Goal: Task Accomplishment & Management: Use online tool/utility

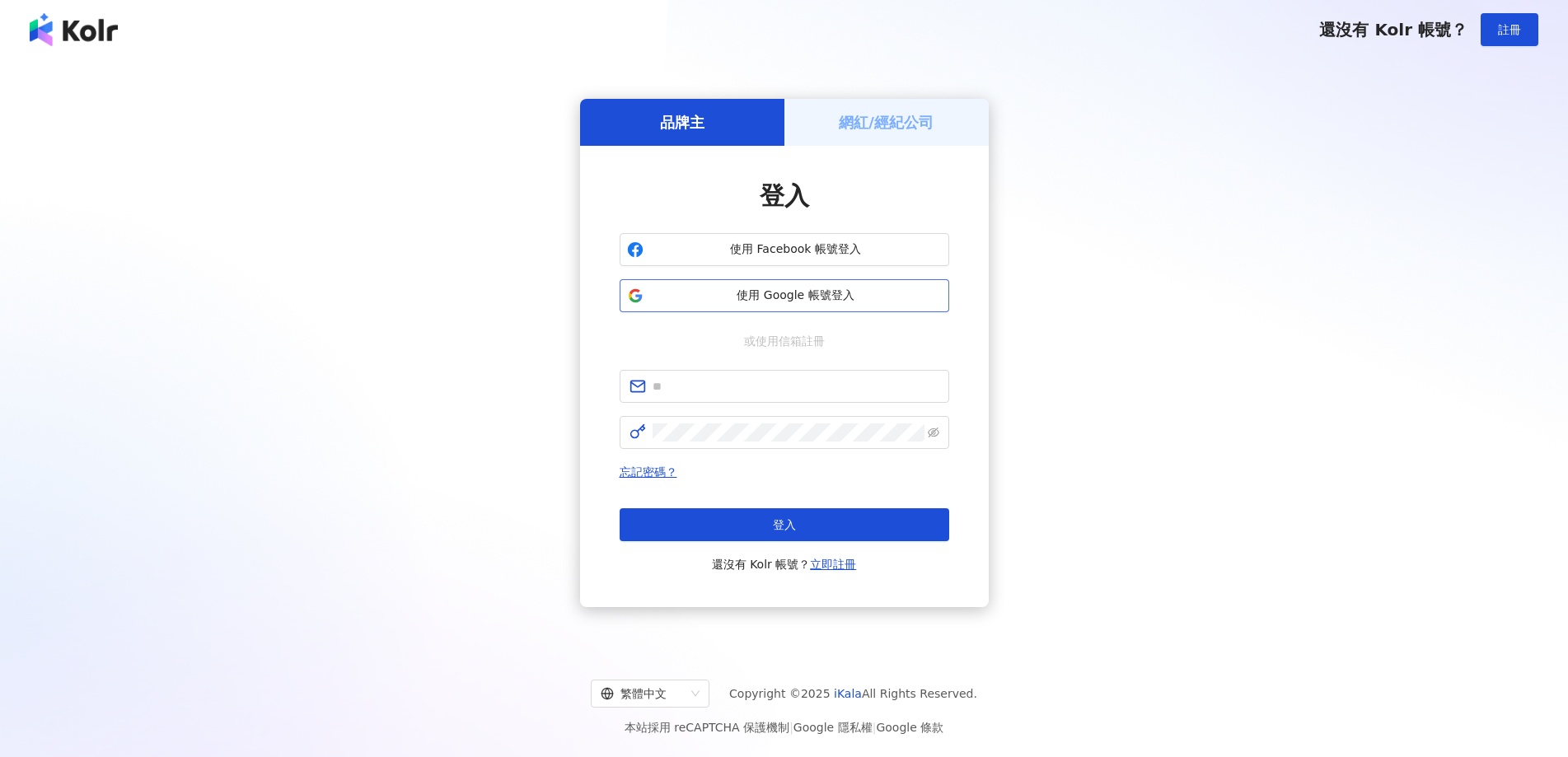
click at [849, 293] on span "使用 Google 帳號登入" at bounding box center [796, 295] width 292 height 16
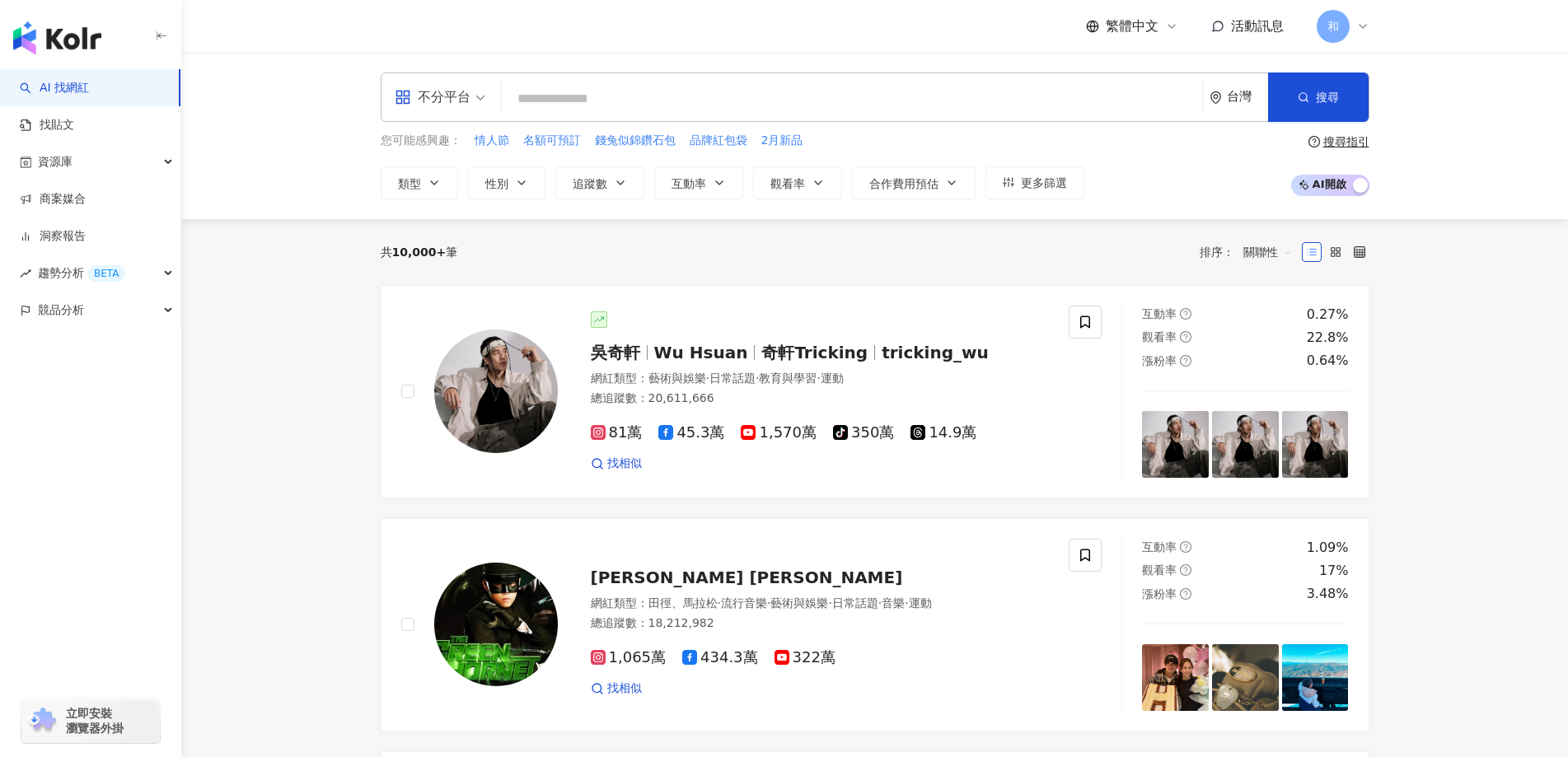
click at [1360, 20] on icon at bounding box center [1362, 26] width 13 height 13
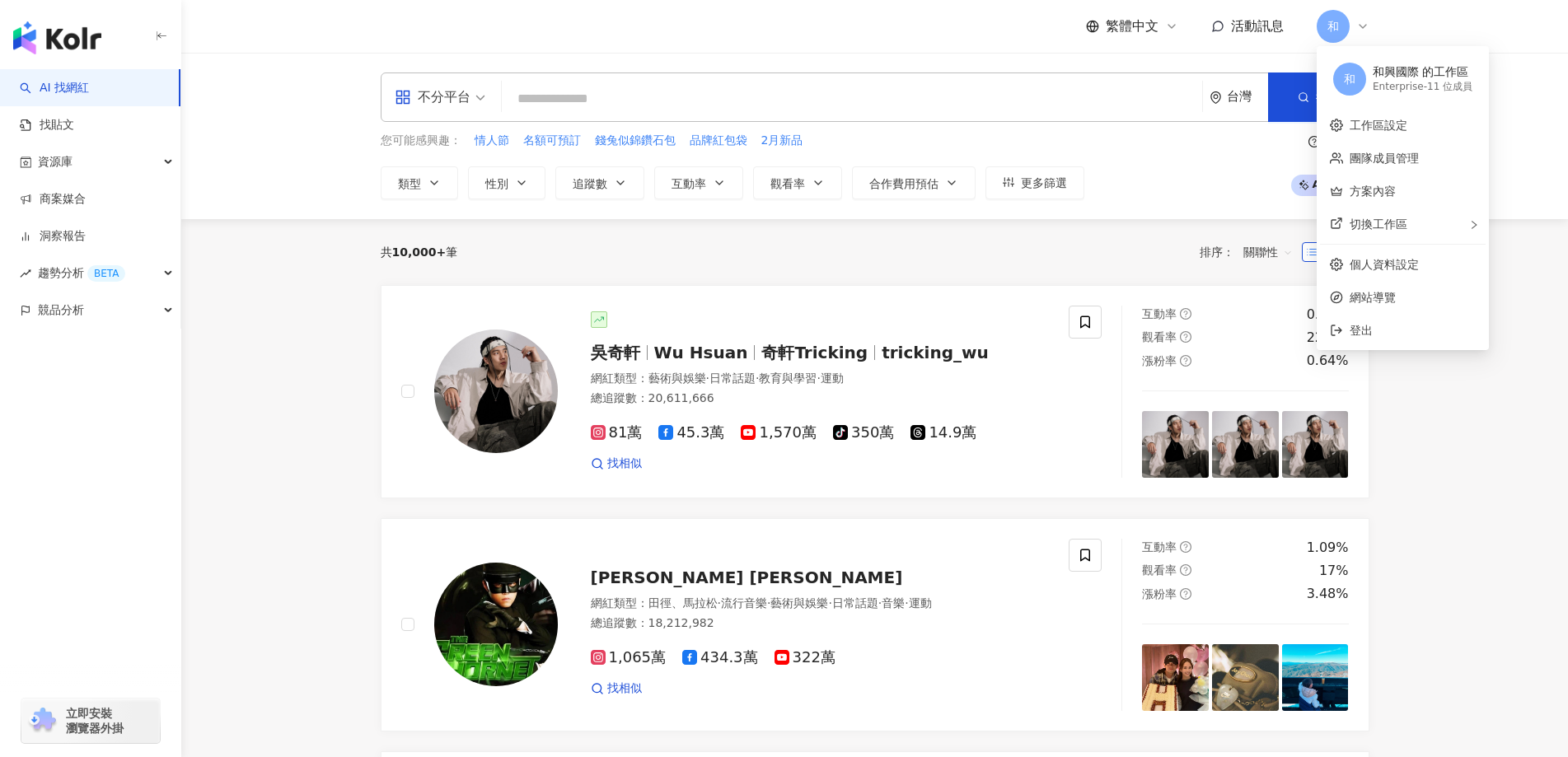
click at [604, 100] on input "search" at bounding box center [852, 99] width 688 height 31
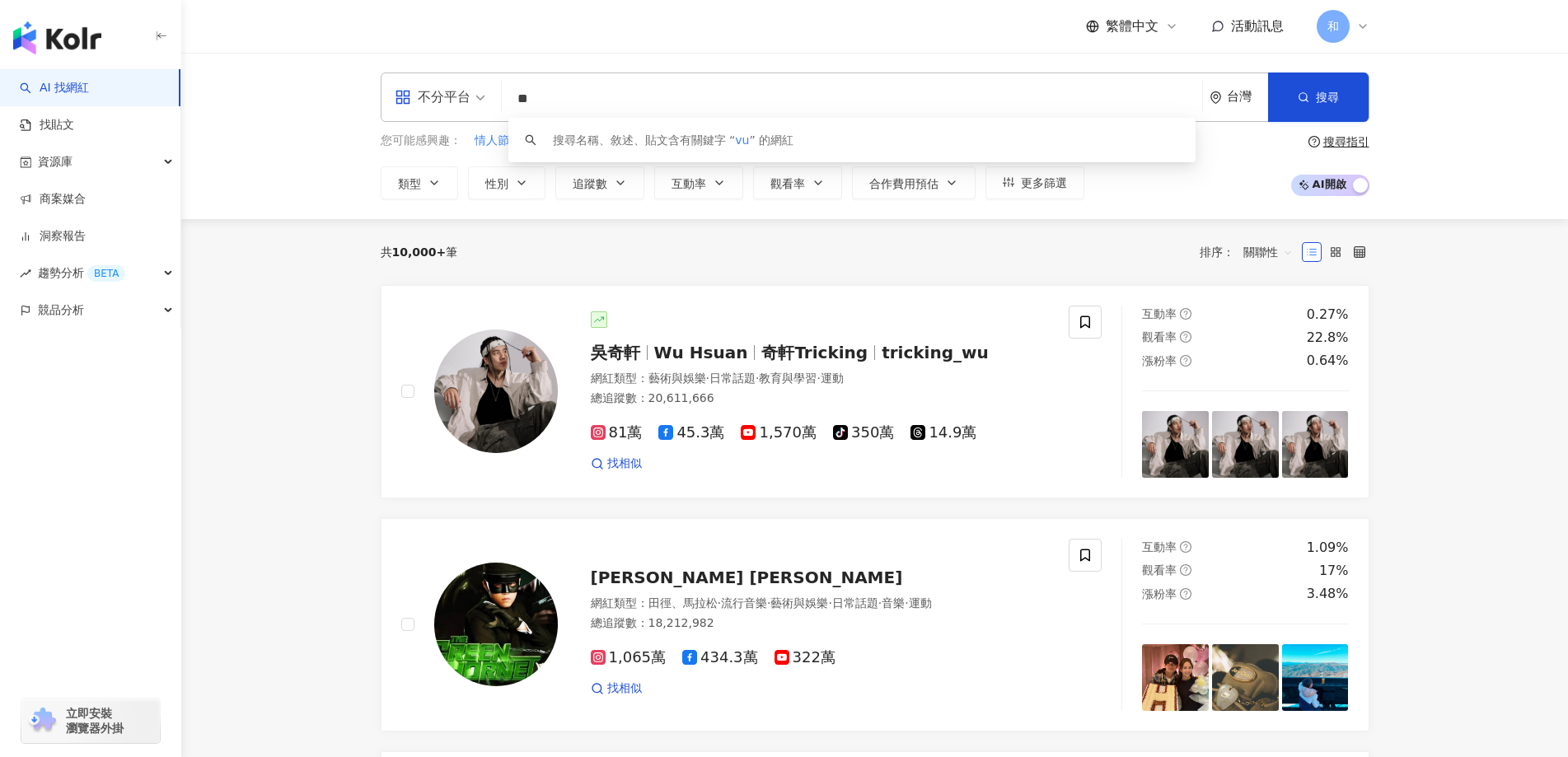
type input "*"
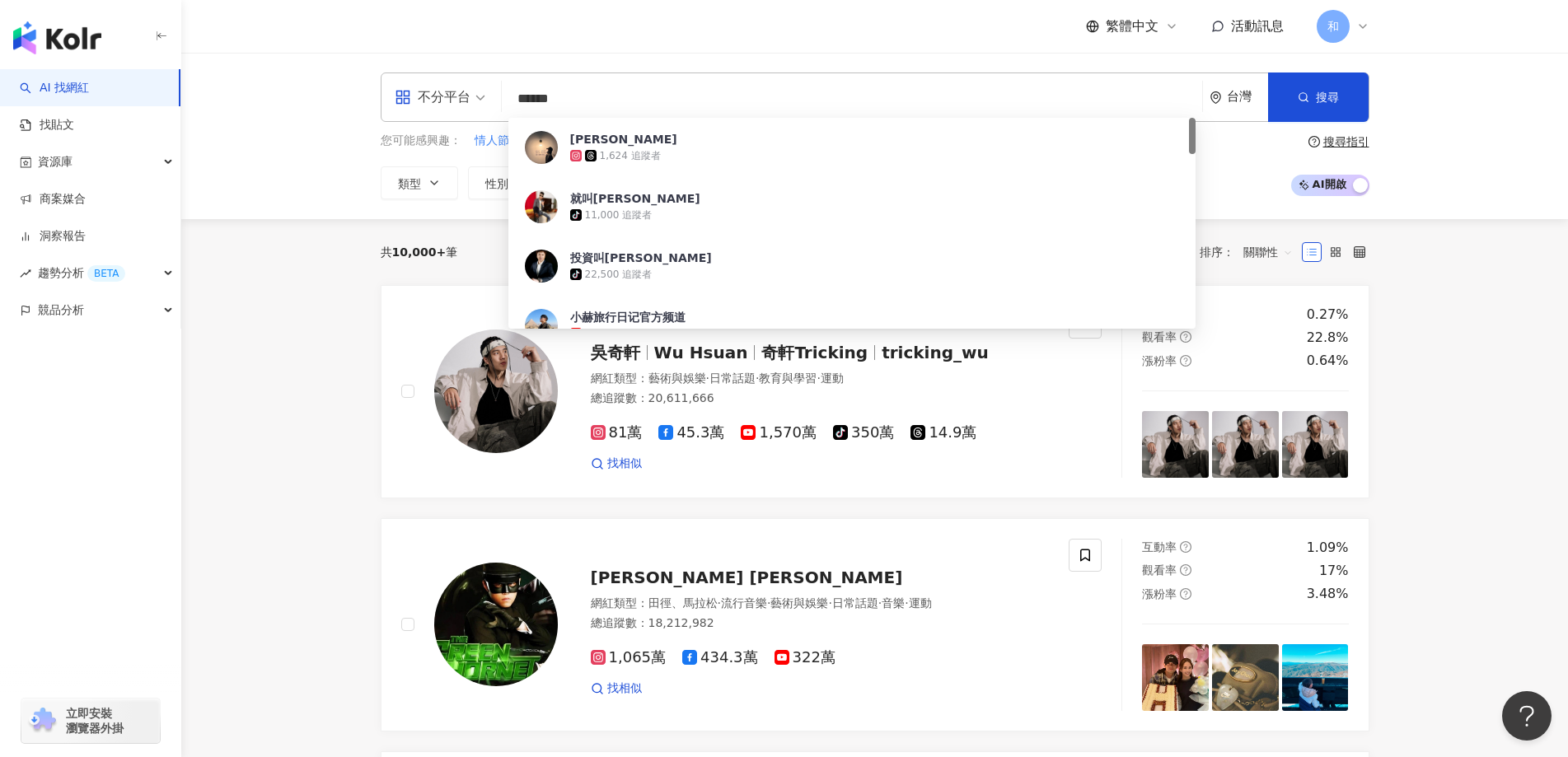
type input "****"
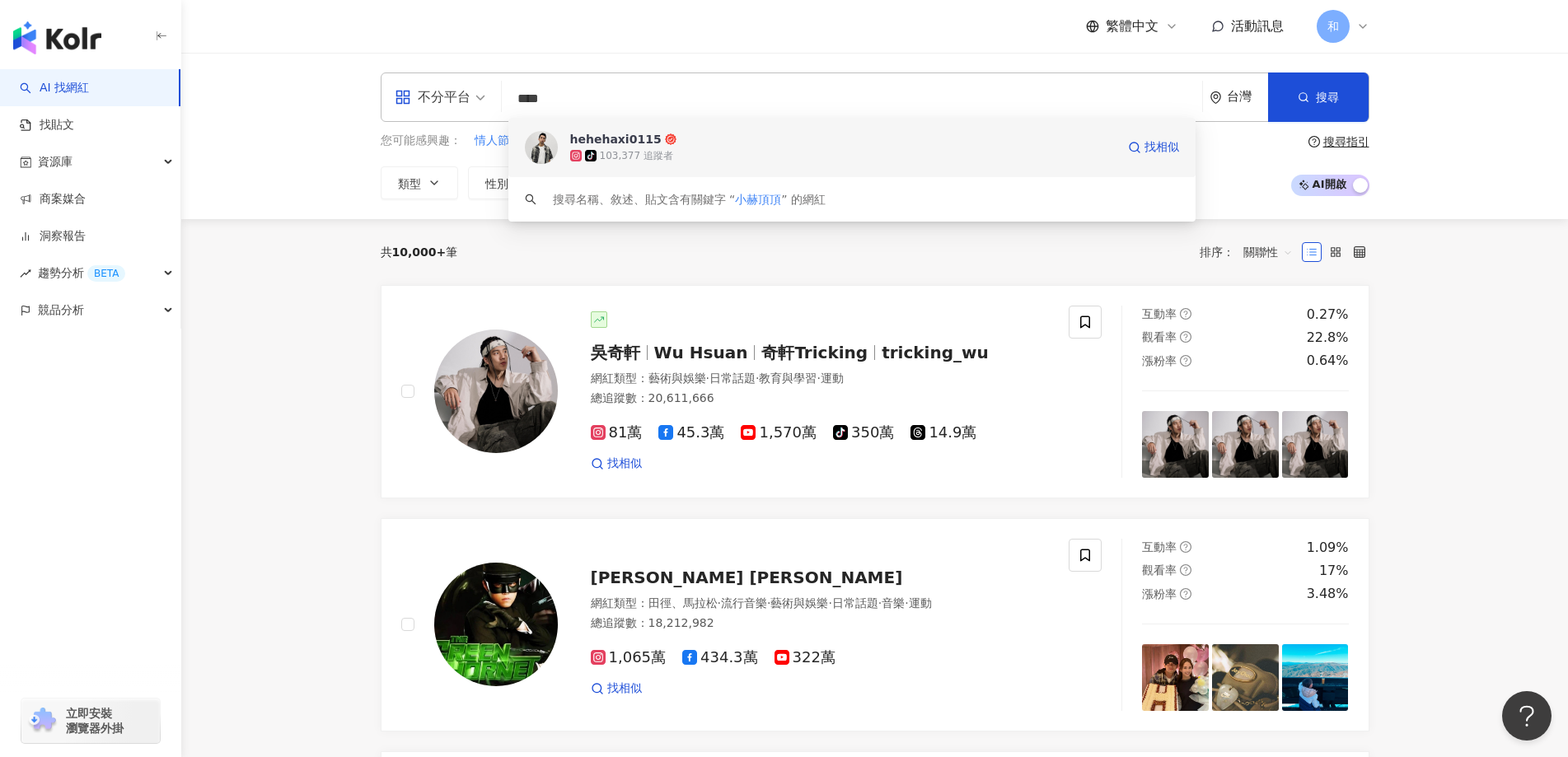
click at [657, 156] on div "103,377 追蹤者" at bounding box center [636, 156] width 73 height 14
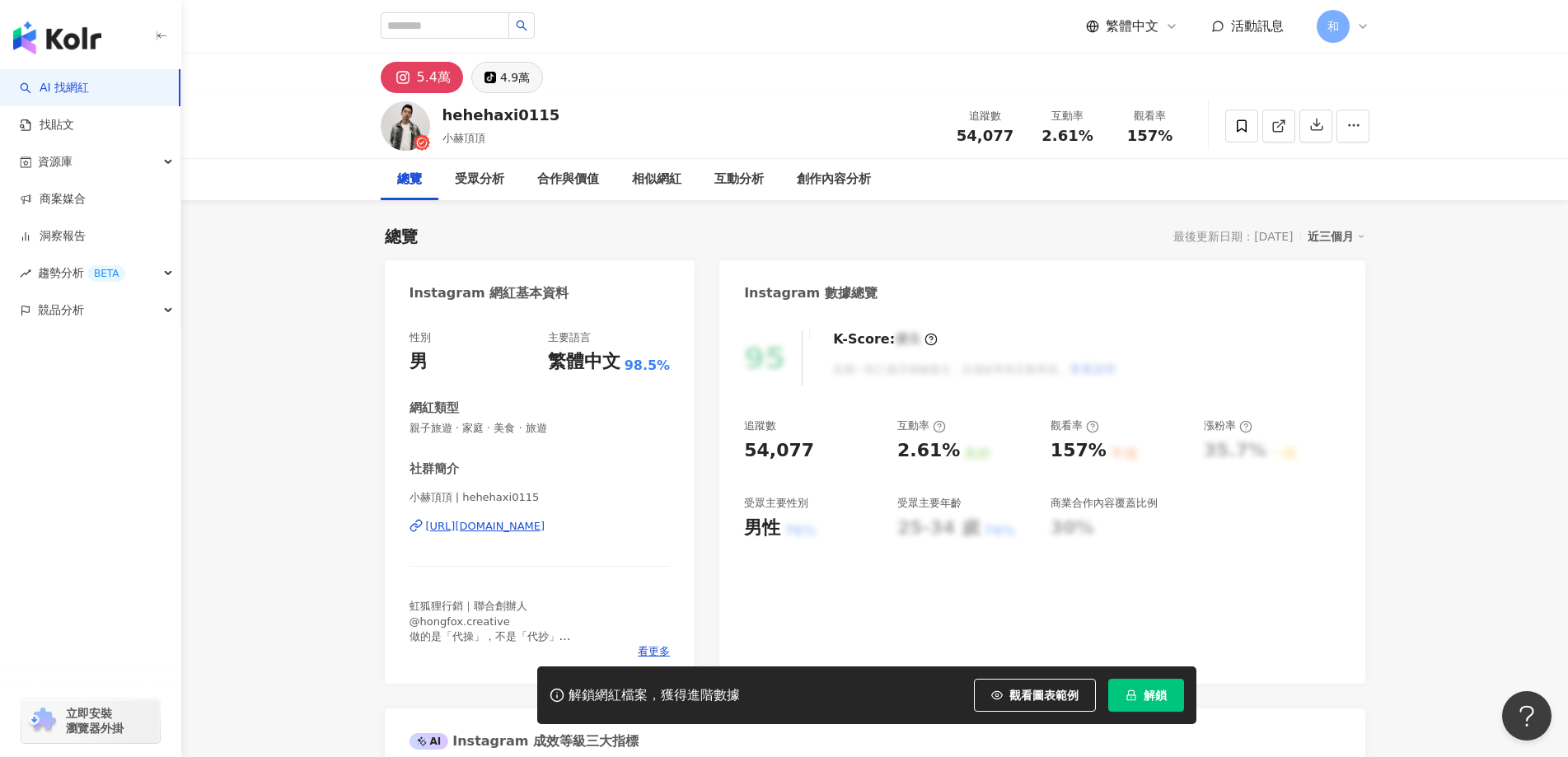
click at [514, 71] on div "4.9萬" at bounding box center [515, 78] width 29 height 23
click at [1365, 22] on icon at bounding box center [1362, 26] width 13 height 13
click at [85, 228] on link "洞察報告" at bounding box center [53, 236] width 66 height 16
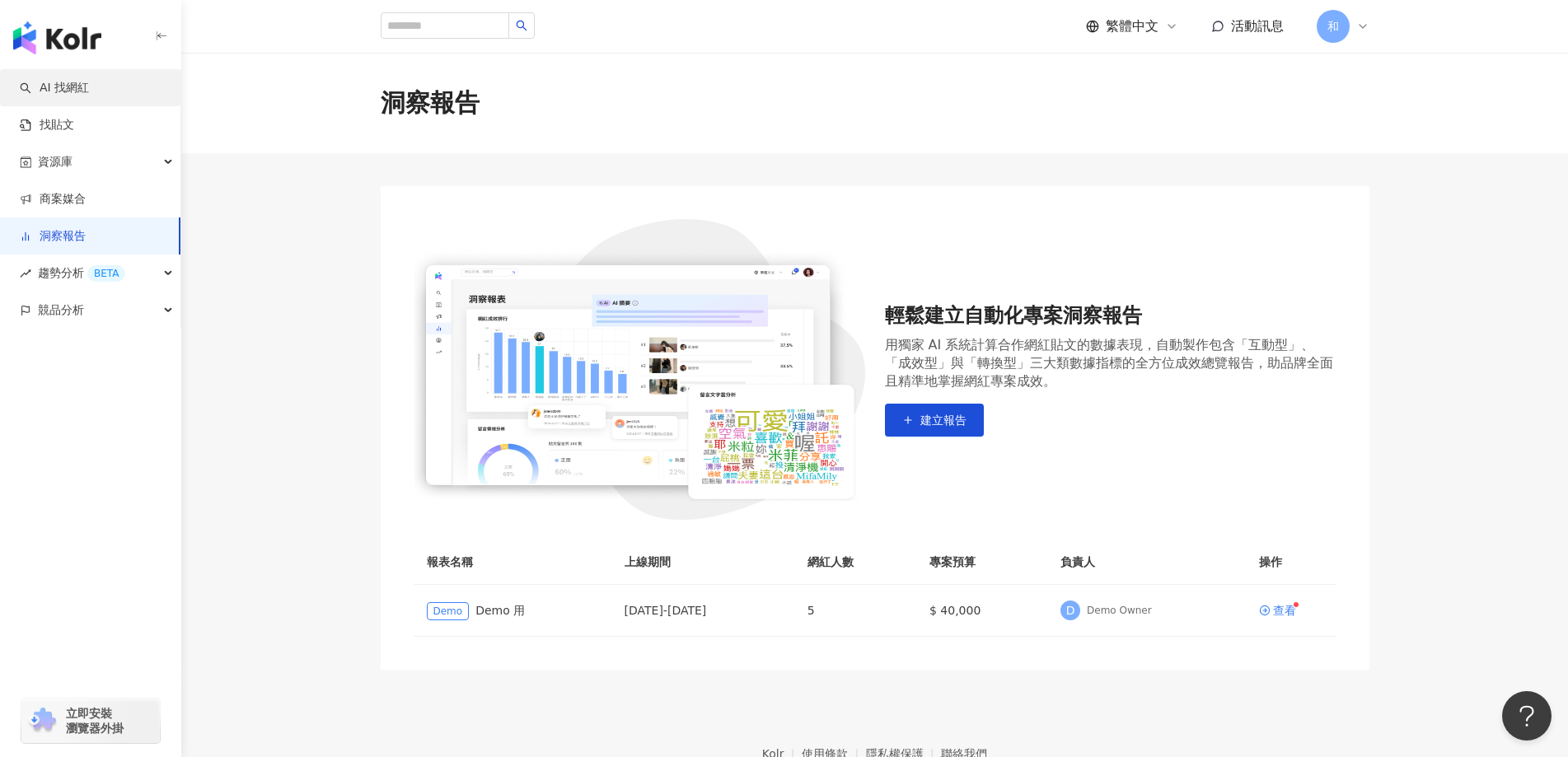
click at [85, 80] on link "AI 找網紅" at bounding box center [54, 88] width 69 height 16
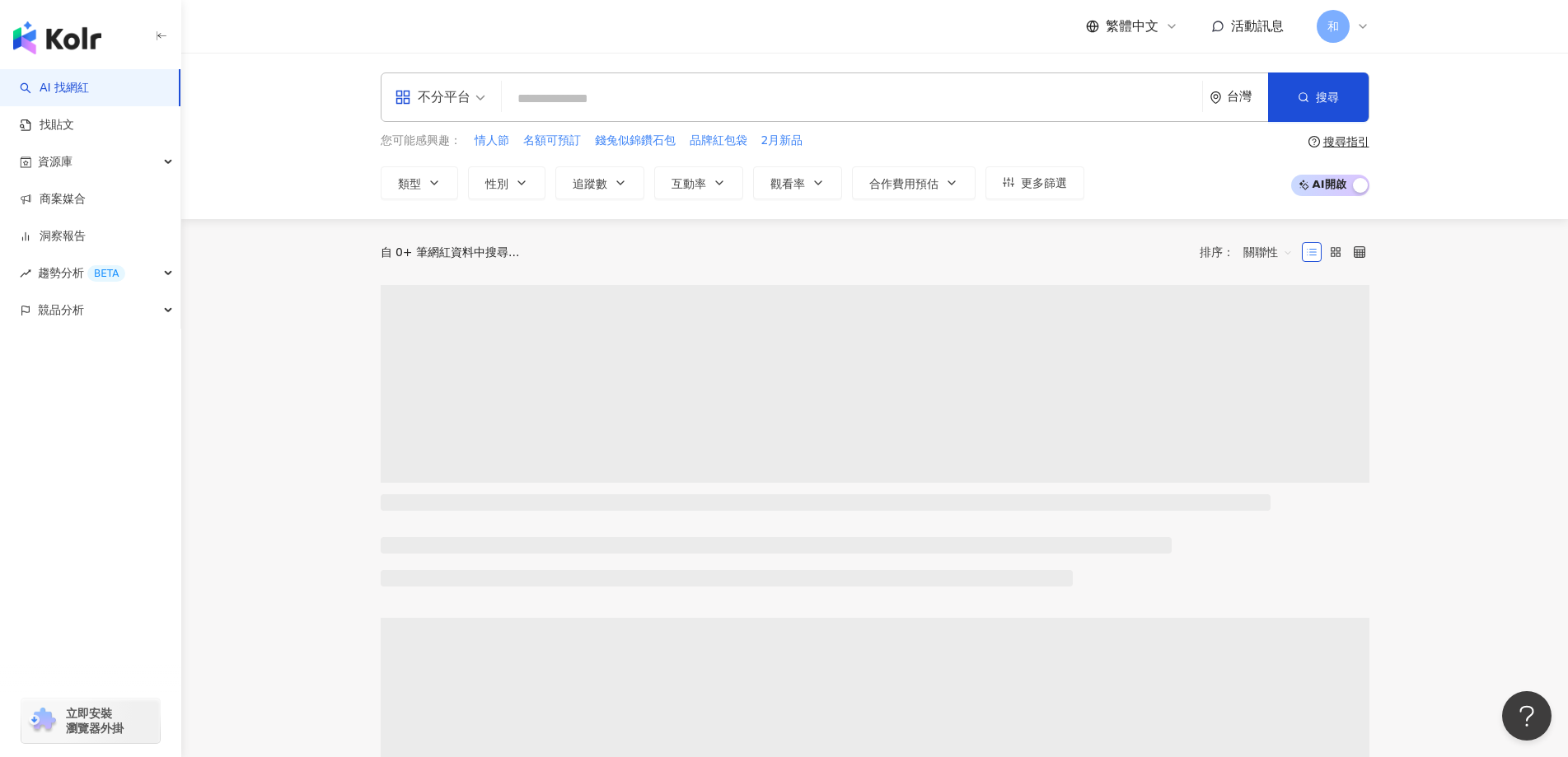
click at [1341, 26] on span "和" at bounding box center [1334, 26] width 33 height 33
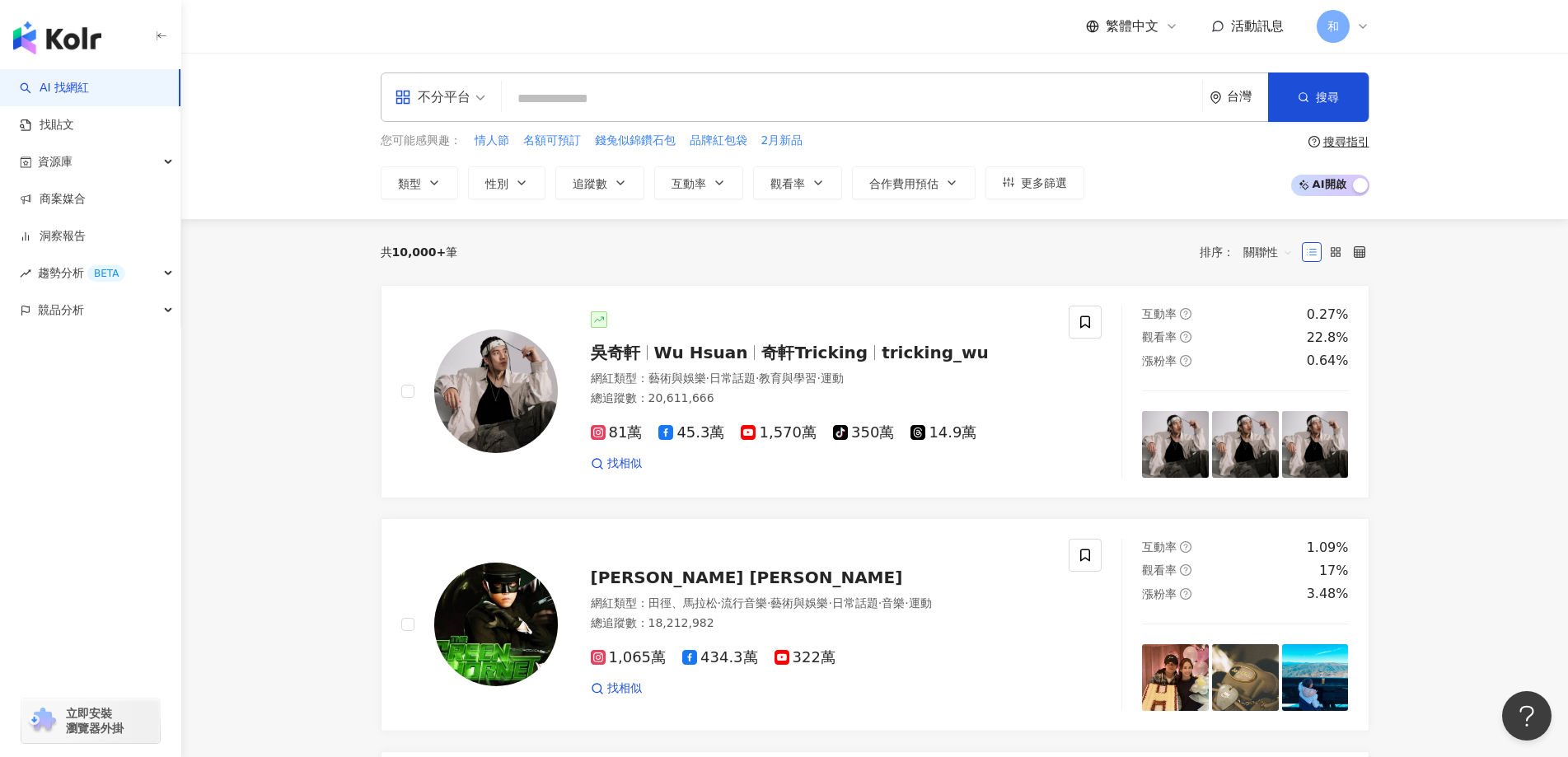
click at [156, 154] on div "資源庫" at bounding box center [90, 161] width 180 height 37
click at [78, 193] on link "網紅管理" at bounding box center [63, 199] width 47 height 16
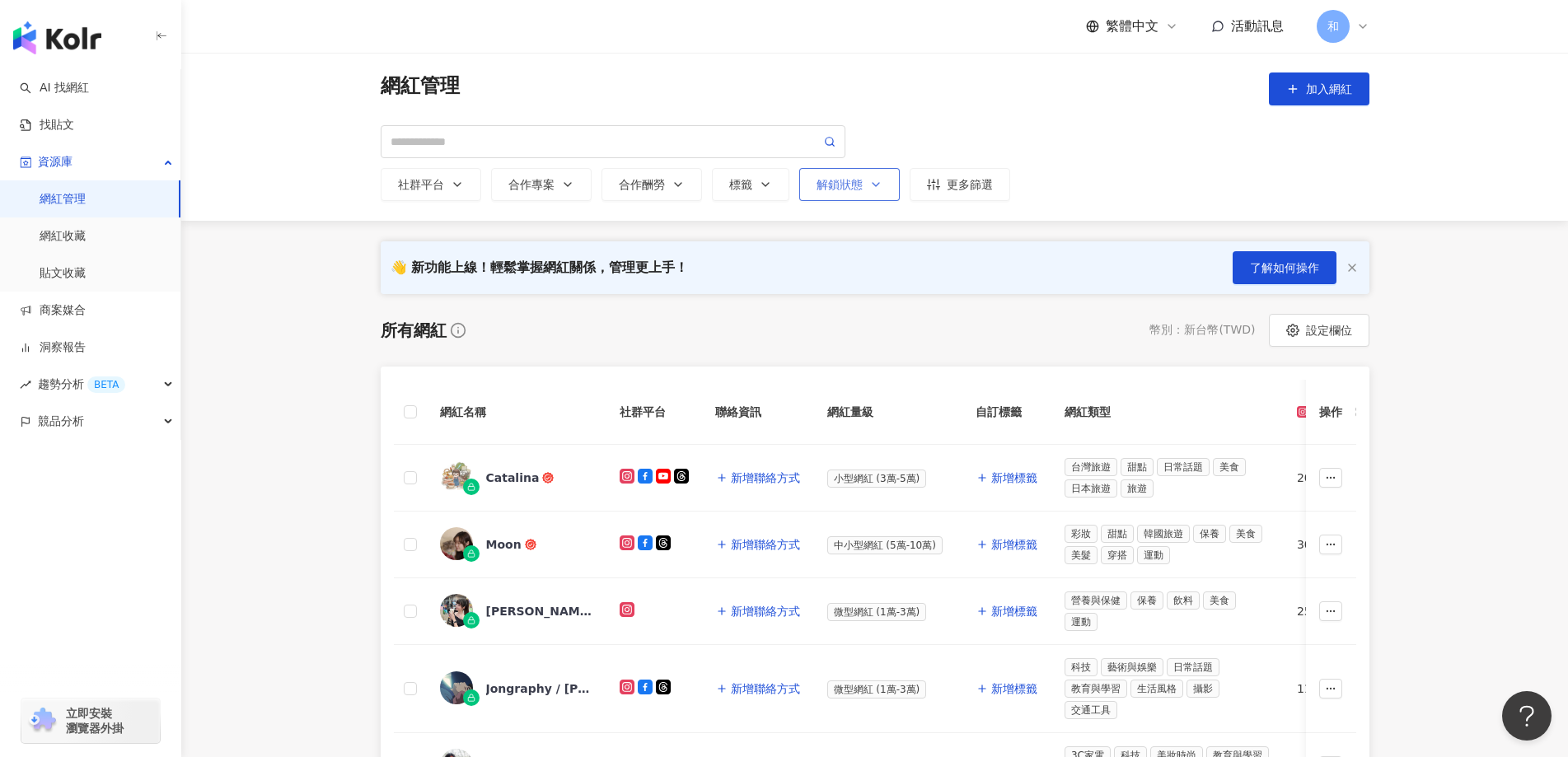
click at [852, 182] on div "解鎖狀態" at bounding box center [849, 184] width 66 height 13
click at [843, 307] on span "已解鎖" at bounding box center [856, 308] width 47 height 18
click at [924, 130] on div "社群平台 合作專案 合作酬勞 標籤 解鎖狀態 不限 未解鎖 已解鎖 更多篩選" at bounding box center [875, 163] width 989 height 76
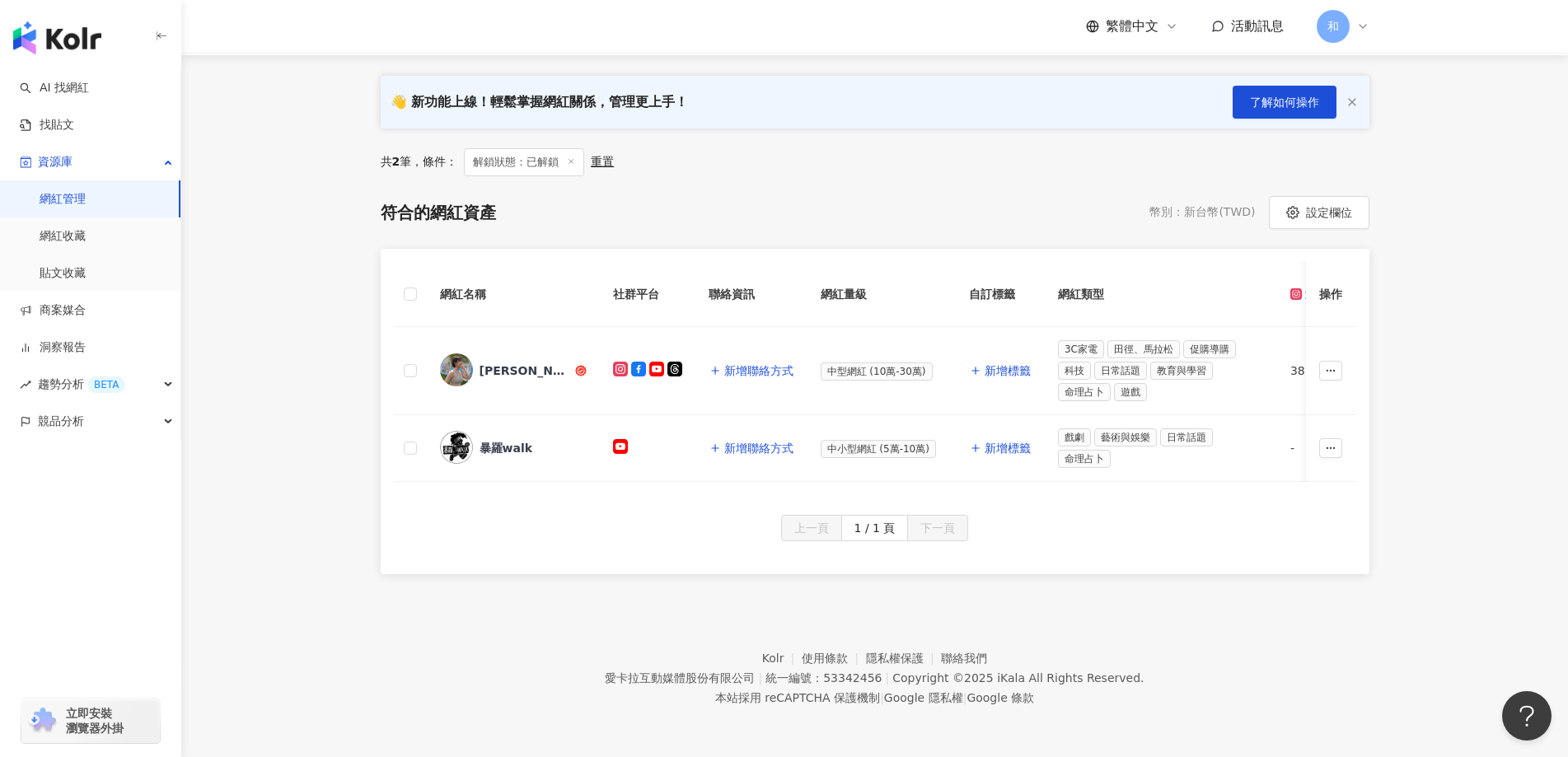
scroll to position [180, 0]
